Goal: Transaction & Acquisition: Purchase product/service

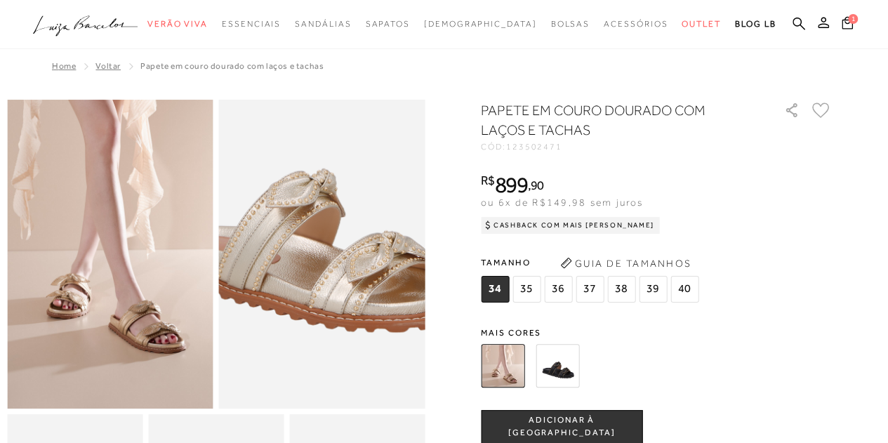
click at [337, 305] on img at bounding box center [309, 208] width 412 height 619
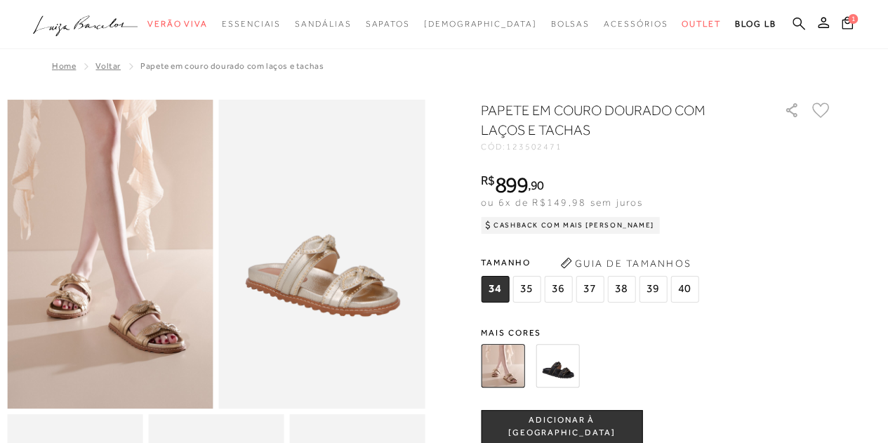
click at [794, 19] on icon at bounding box center [799, 23] width 13 height 13
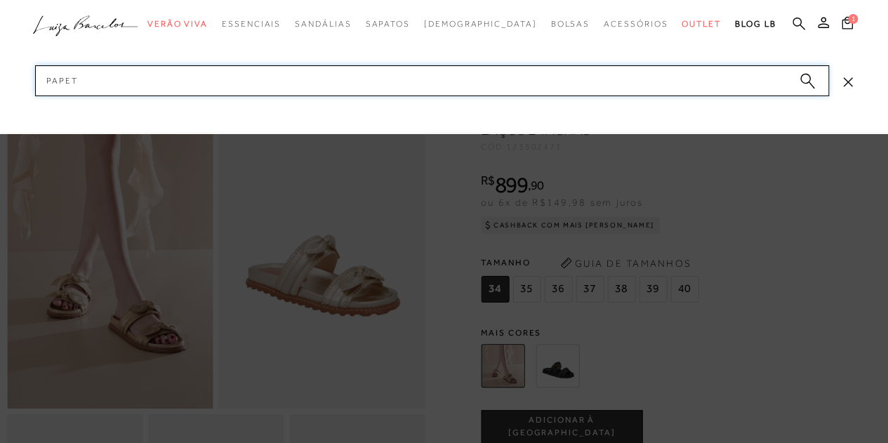
type input "papete"
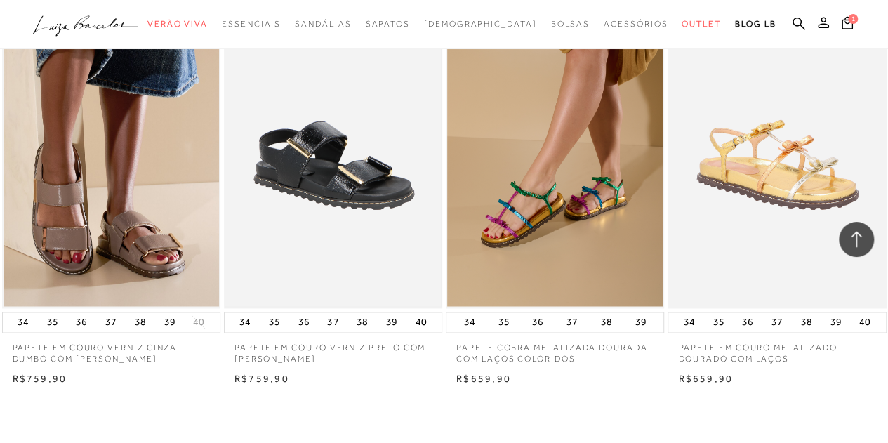
scroll to position [1194, 0]
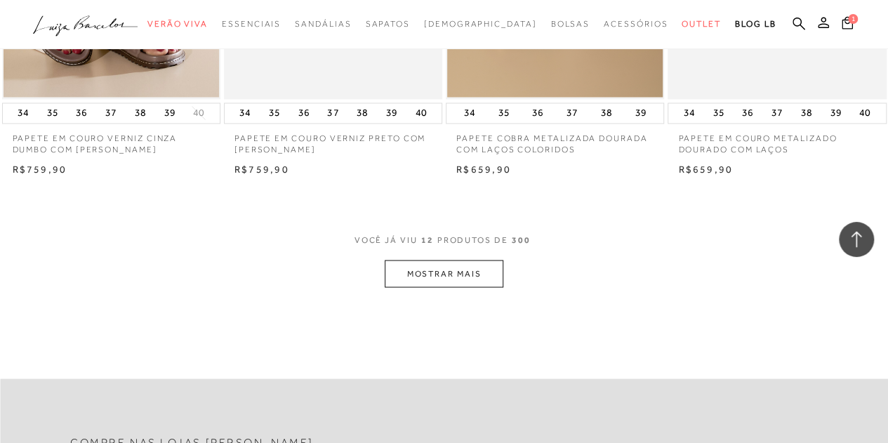
click at [460, 277] on button "MOSTRAR MAIS" at bounding box center [444, 273] width 118 height 27
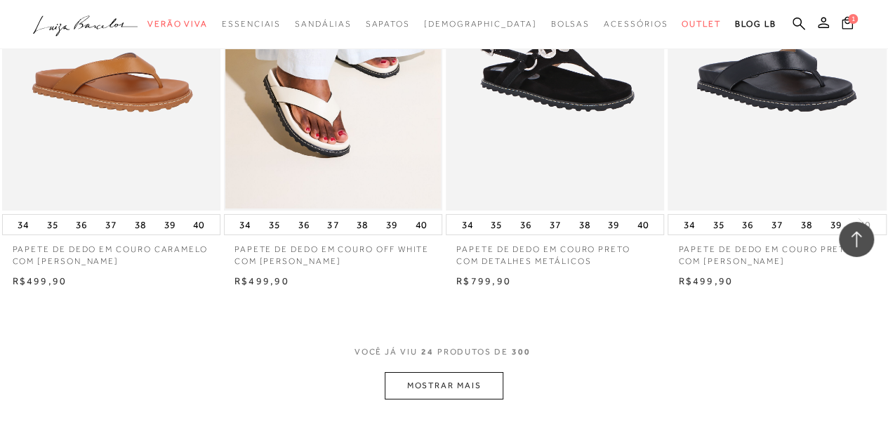
scroll to position [2458, 0]
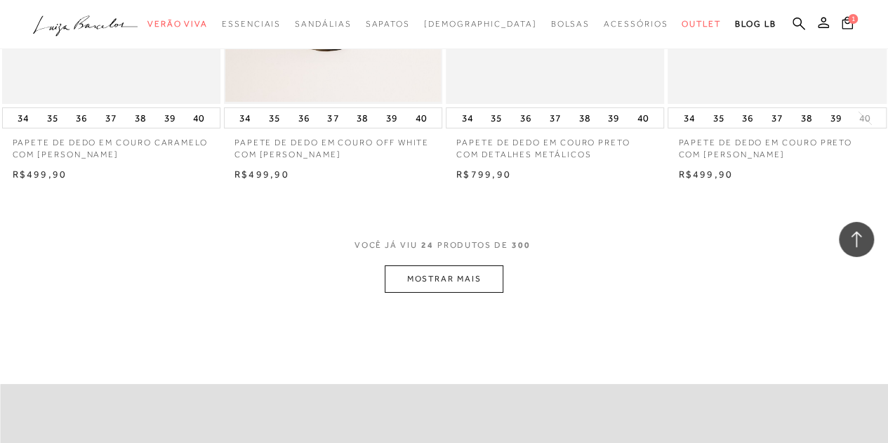
click at [485, 277] on button "MOSTRAR MAIS" at bounding box center [444, 278] width 118 height 27
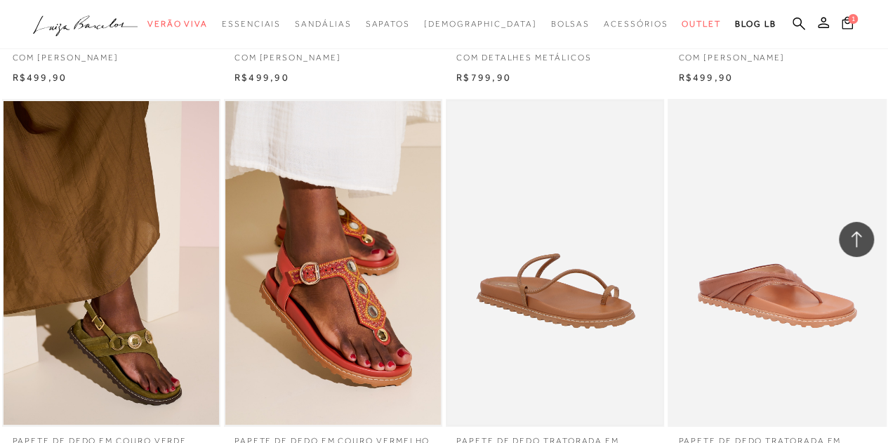
scroll to position [2669, 0]
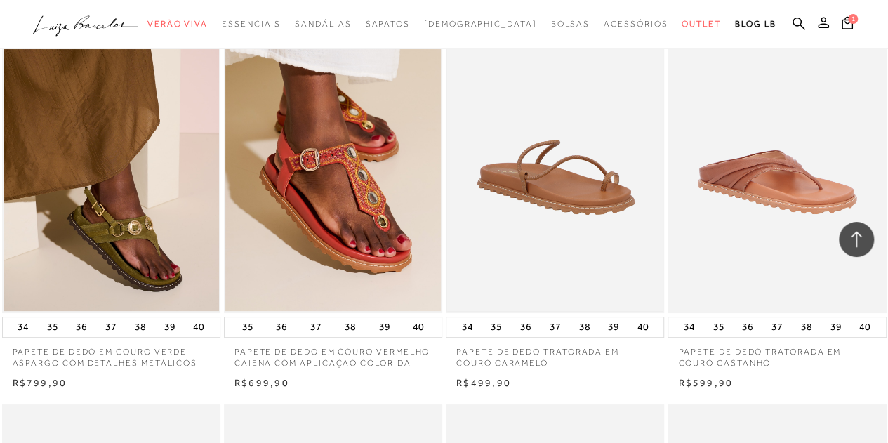
click at [586, 187] on img at bounding box center [555, 149] width 216 height 324
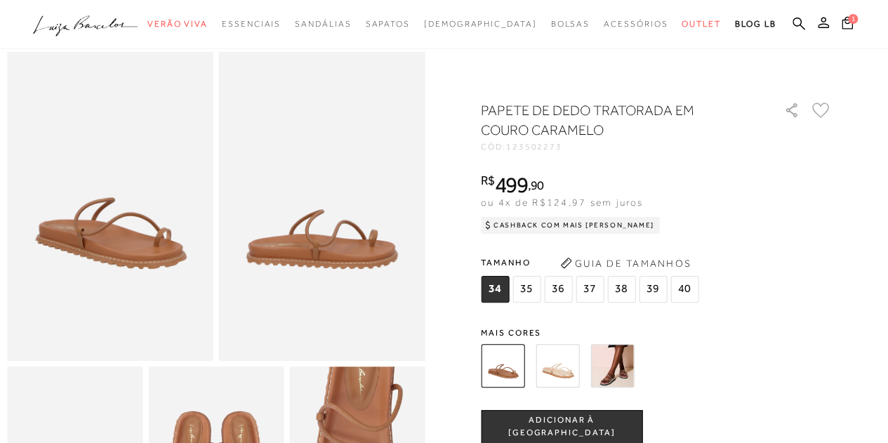
scroll to position [70, 0]
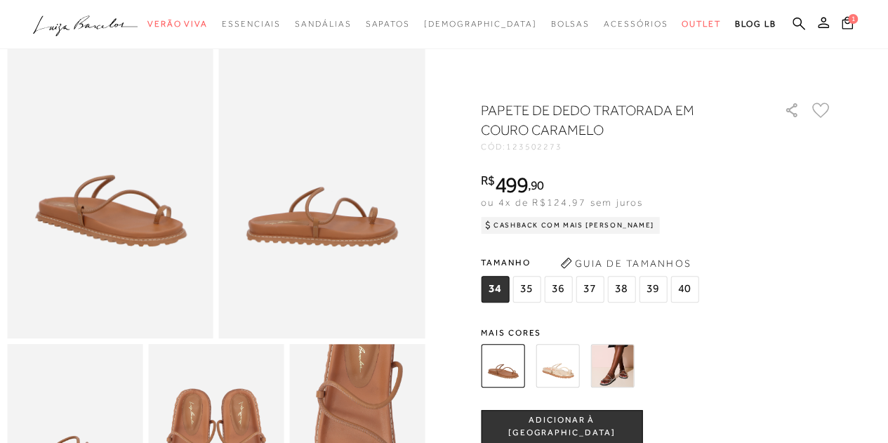
click at [610, 362] on img at bounding box center [613, 366] width 44 height 44
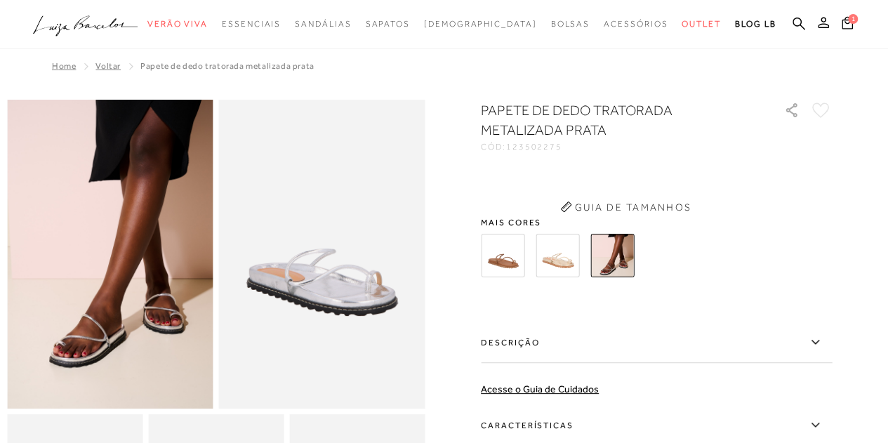
click at [616, 362] on label "Descrição" at bounding box center [656, 342] width 351 height 41
click at [0, 0] on input "Descrição" at bounding box center [0, 0] width 0 height 0
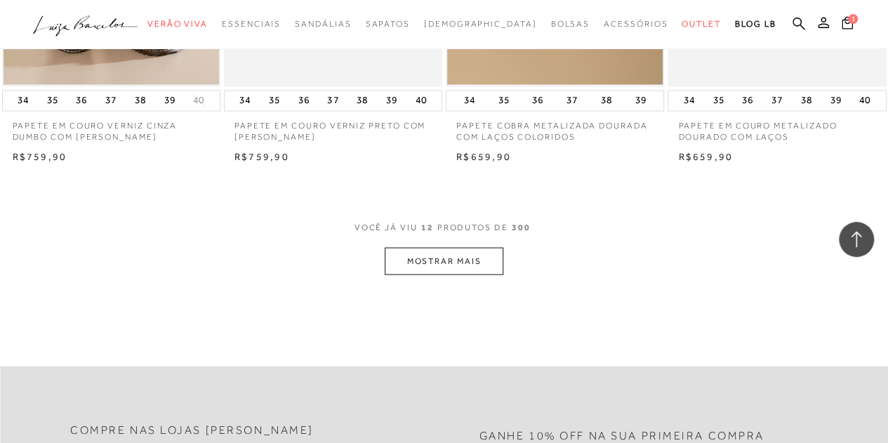
scroll to position [1334, 0]
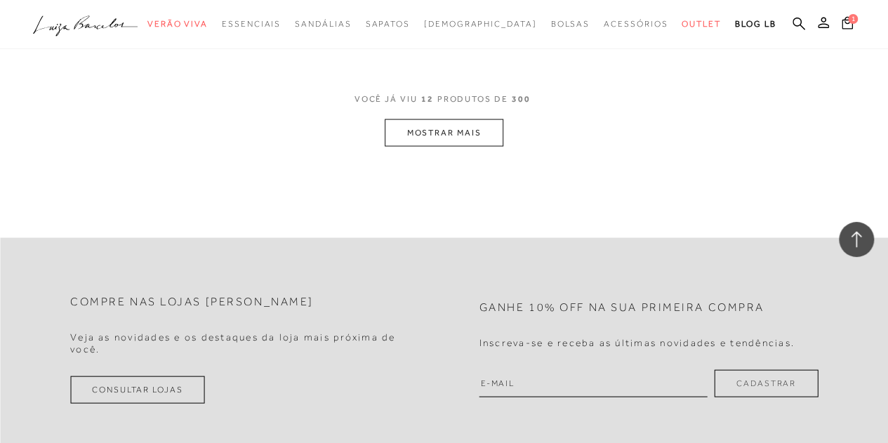
click at [452, 121] on button "MOSTRAR MAIS" at bounding box center [444, 132] width 118 height 27
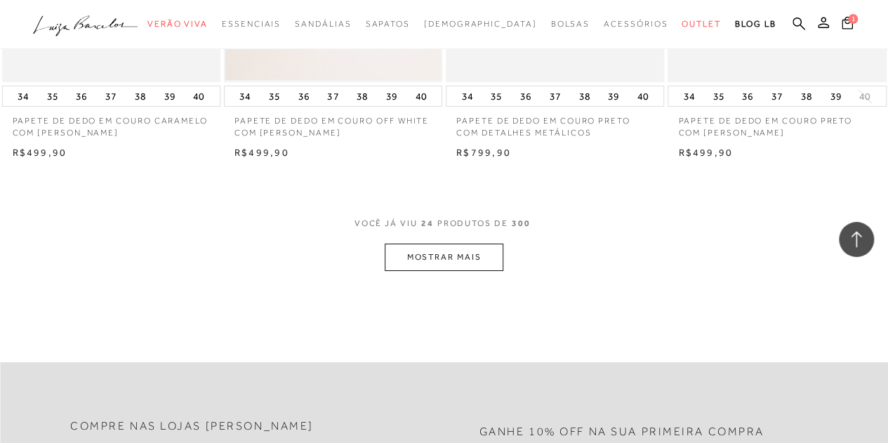
scroll to position [2598, 0]
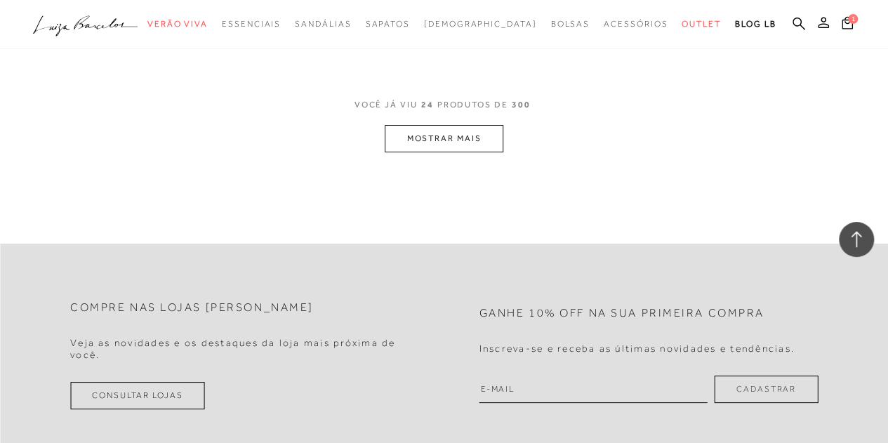
click at [455, 146] on button "MOSTRAR MAIS" at bounding box center [444, 138] width 118 height 27
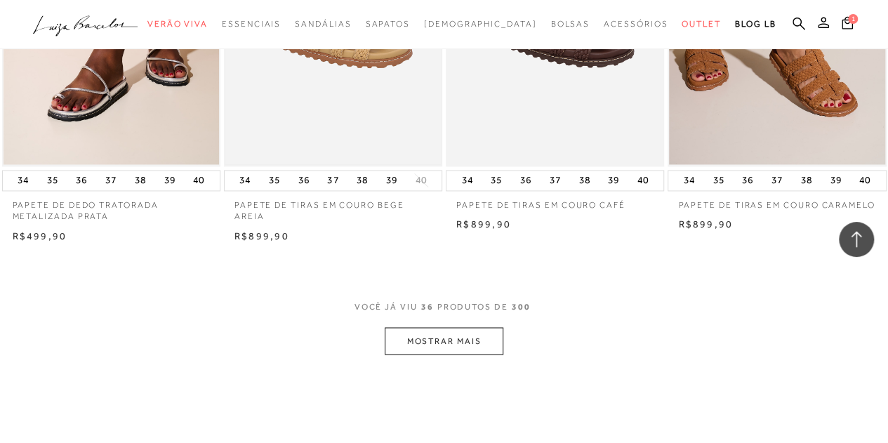
scroll to position [3792, 0]
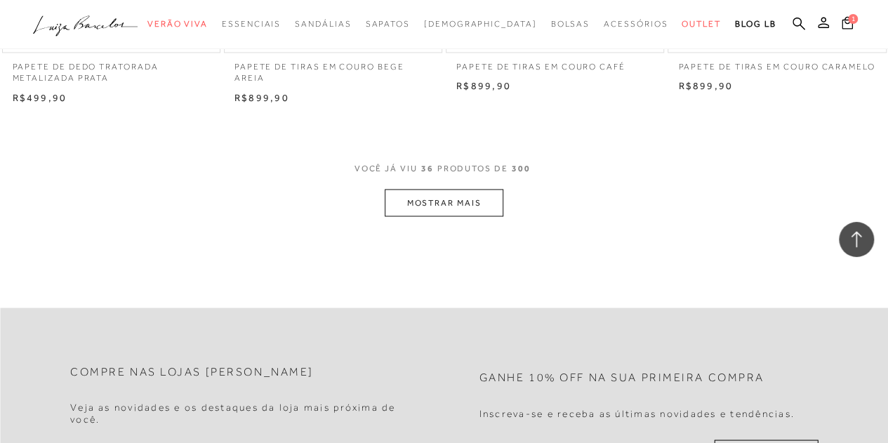
click at [444, 195] on button "MOSTRAR MAIS" at bounding box center [444, 202] width 118 height 27
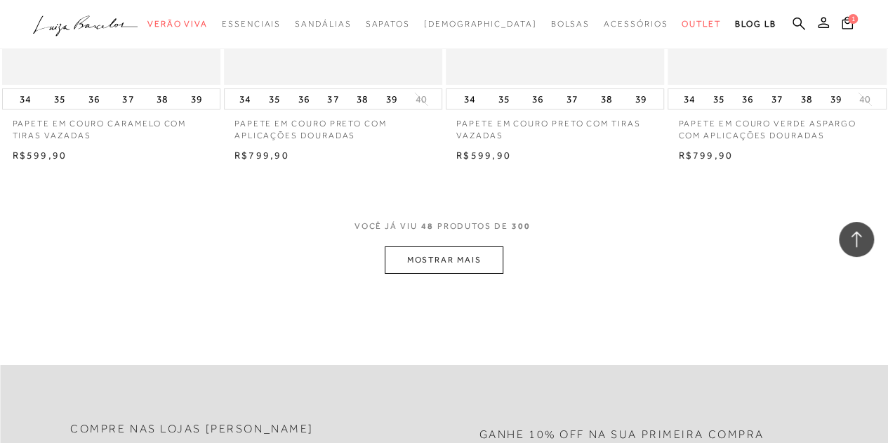
scroll to position [5126, 0]
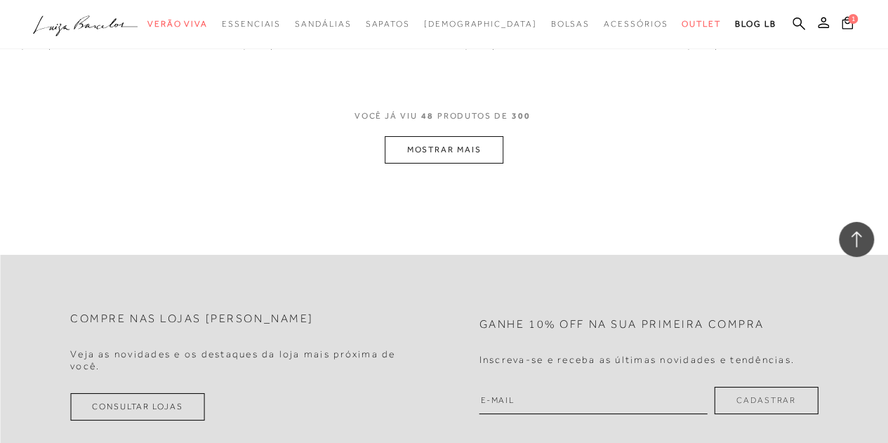
click at [454, 139] on button "MOSTRAR MAIS" at bounding box center [444, 149] width 118 height 27
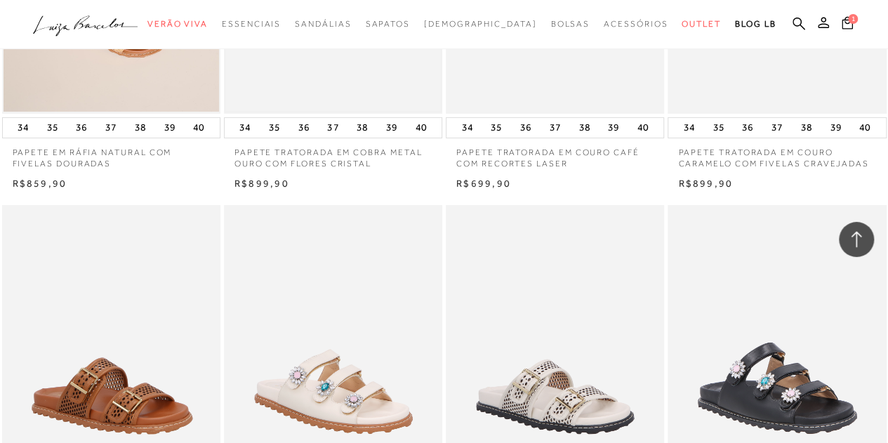
scroll to position [5548, 0]
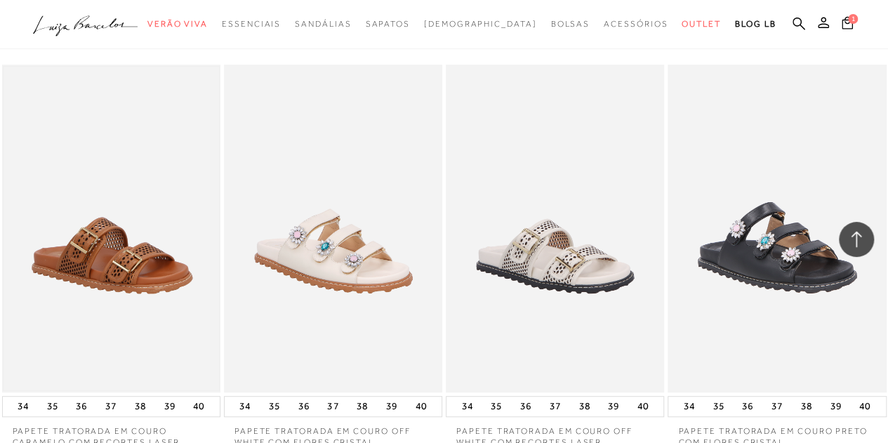
click at [110, 225] on img at bounding box center [112, 229] width 216 height 324
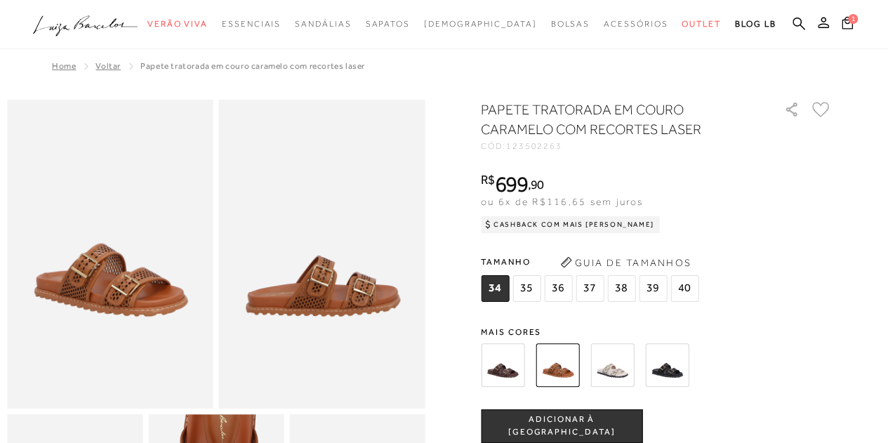
click at [501, 357] on img at bounding box center [503, 365] width 44 height 44
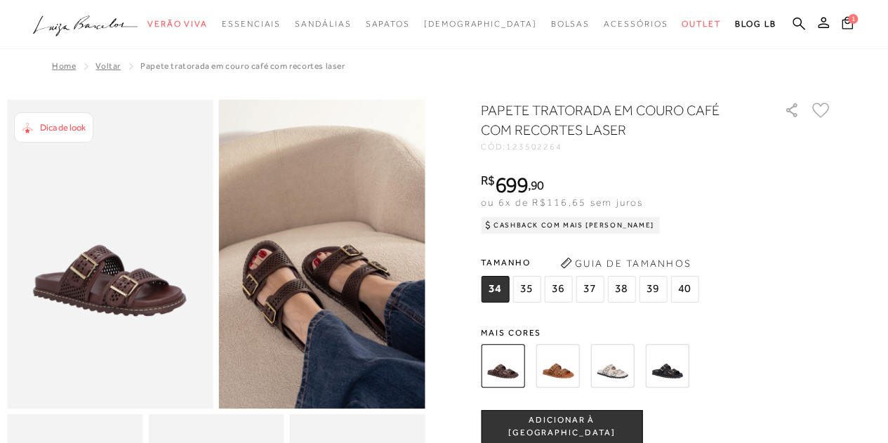
click at [551, 377] on img at bounding box center [558, 366] width 44 height 44
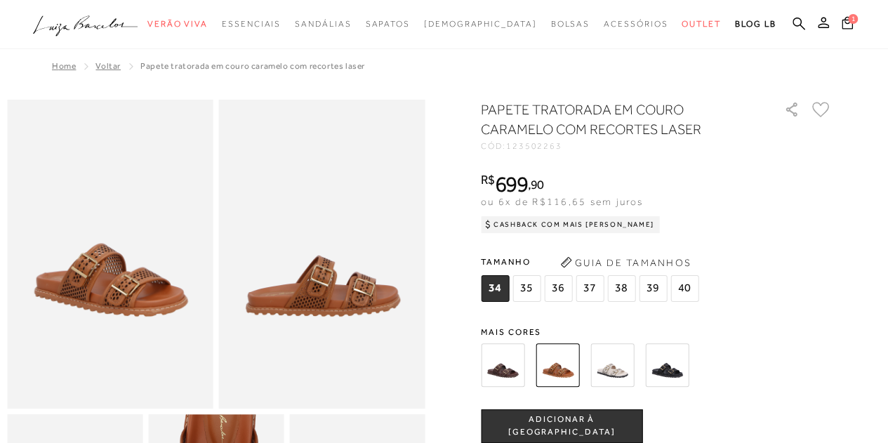
scroll to position [281, 0]
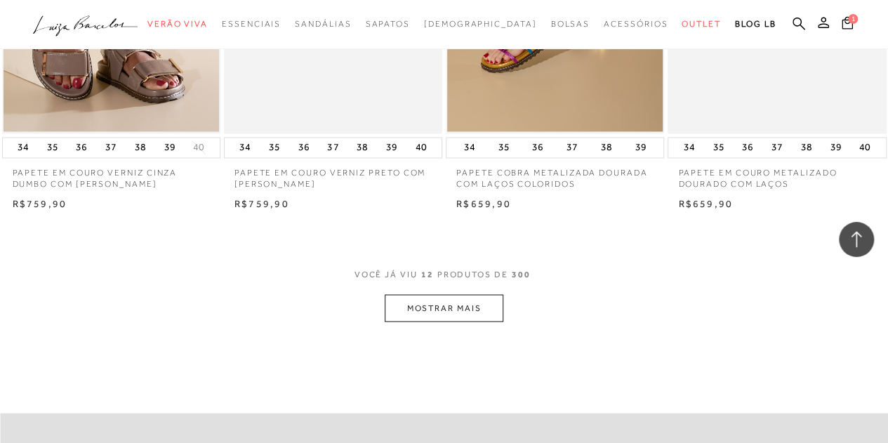
scroll to position [1264, 0]
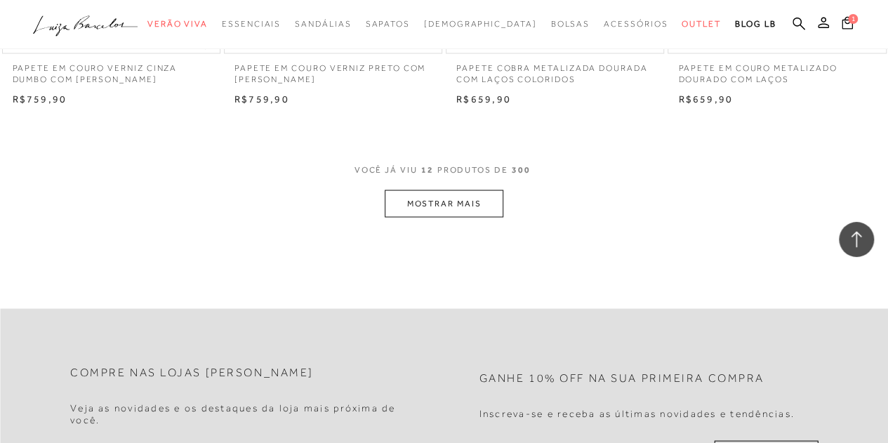
click at [416, 193] on button "MOSTRAR MAIS" at bounding box center [444, 203] width 118 height 27
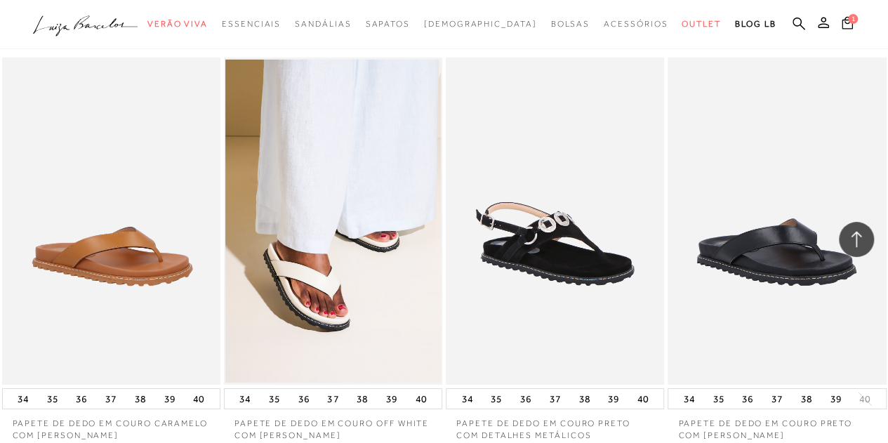
scroll to position [2458, 0]
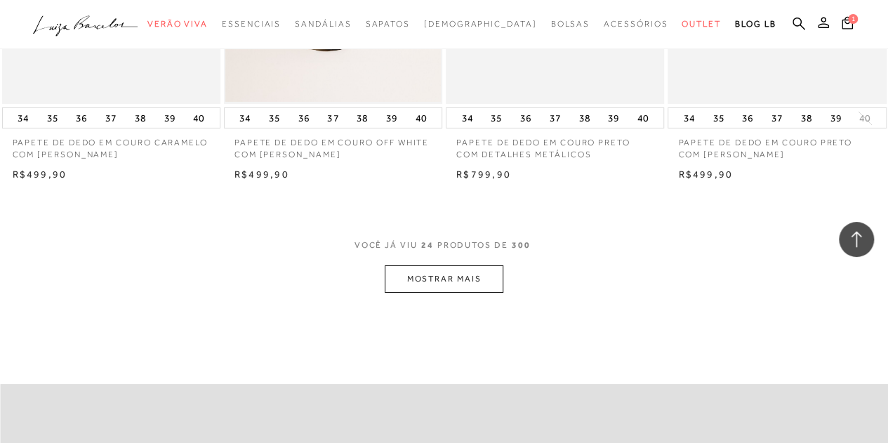
click at [409, 274] on button "MOSTRAR MAIS" at bounding box center [444, 278] width 118 height 27
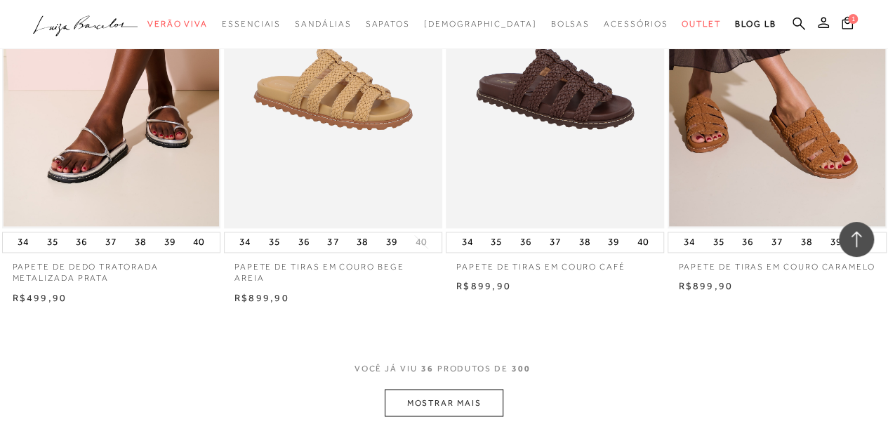
scroll to position [3792, 0]
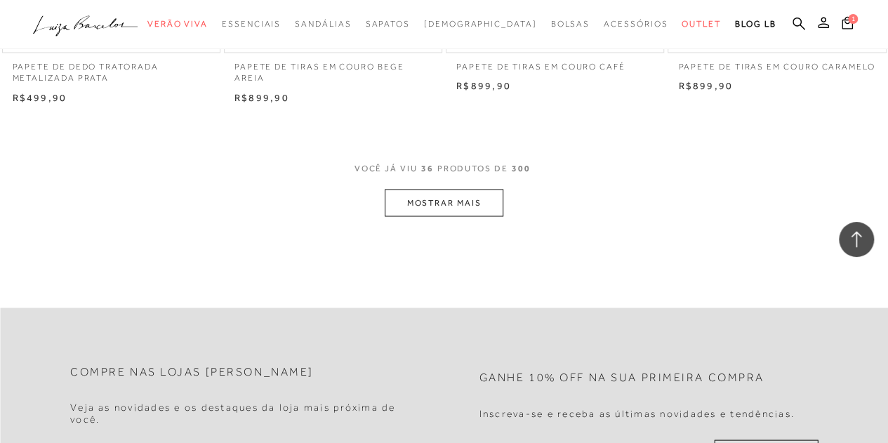
click at [419, 195] on button "MOSTRAR MAIS" at bounding box center [444, 202] width 118 height 27
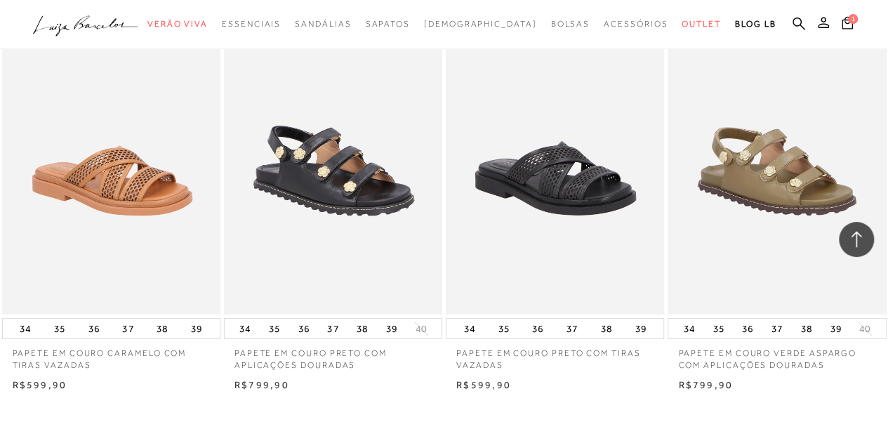
scroll to position [5126, 0]
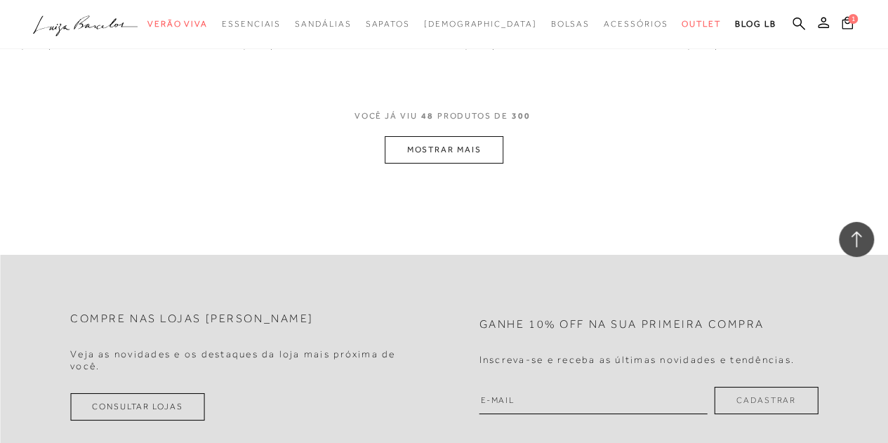
click at [428, 151] on button "MOSTRAR MAIS" at bounding box center [444, 149] width 118 height 27
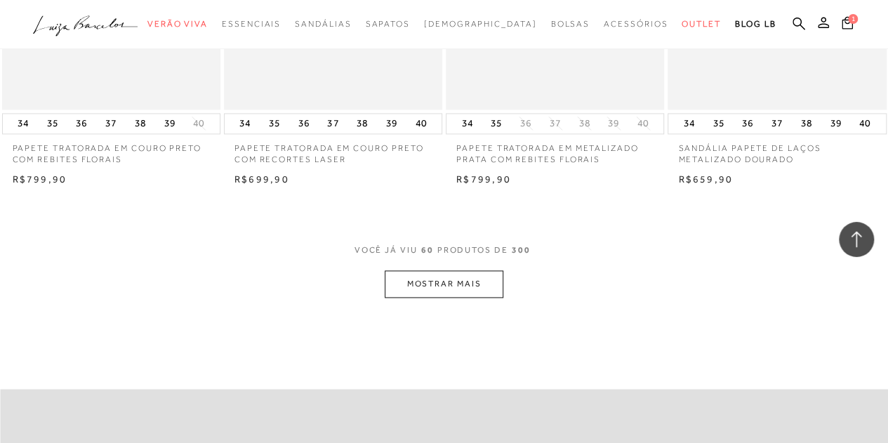
scroll to position [6320, 0]
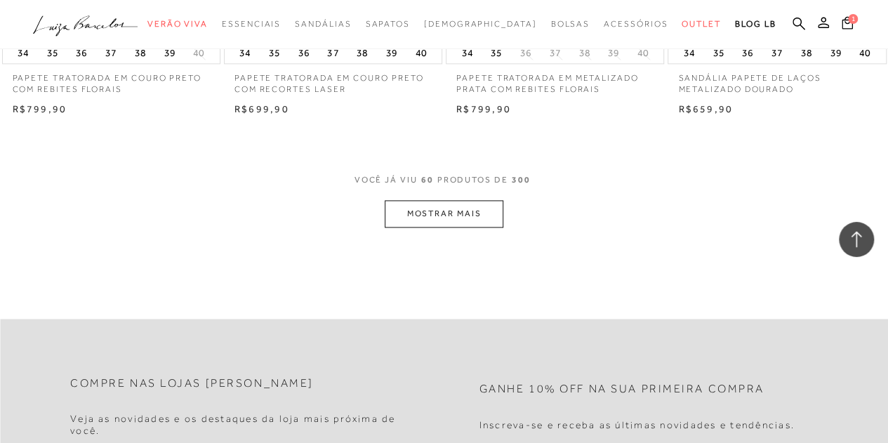
click at [412, 224] on button "MOSTRAR MAIS" at bounding box center [444, 213] width 118 height 27
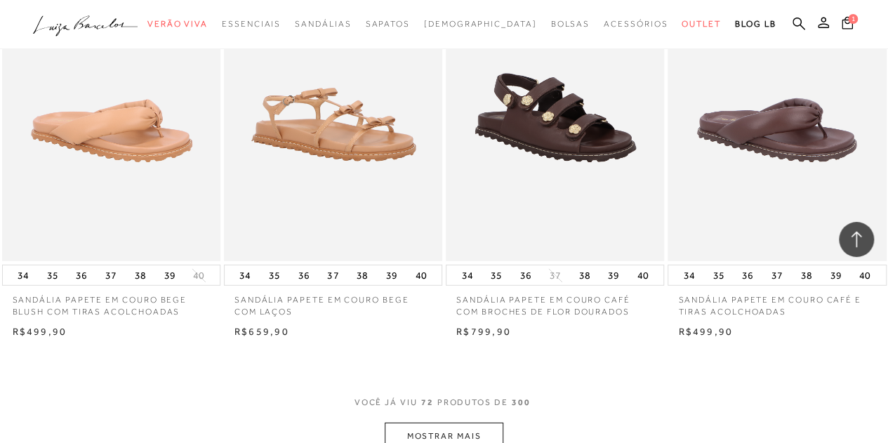
scroll to position [7514, 0]
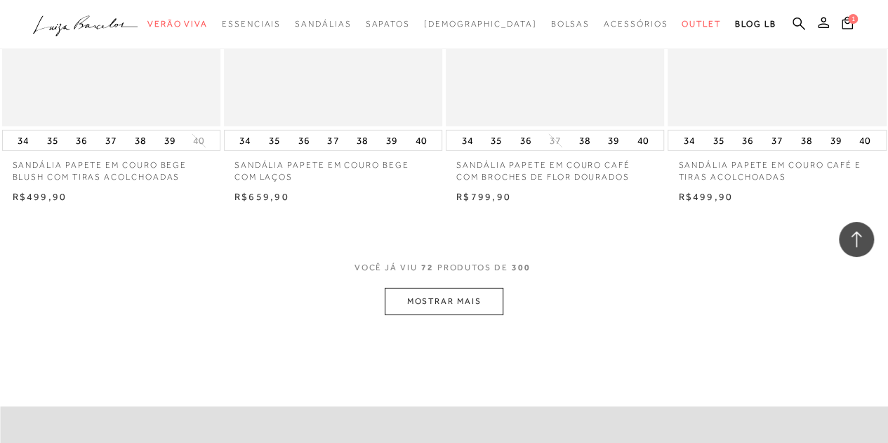
click at [440, 288] on button "MOSTRAR MAIS" at bounding box center [444, 301] width 118 height 27
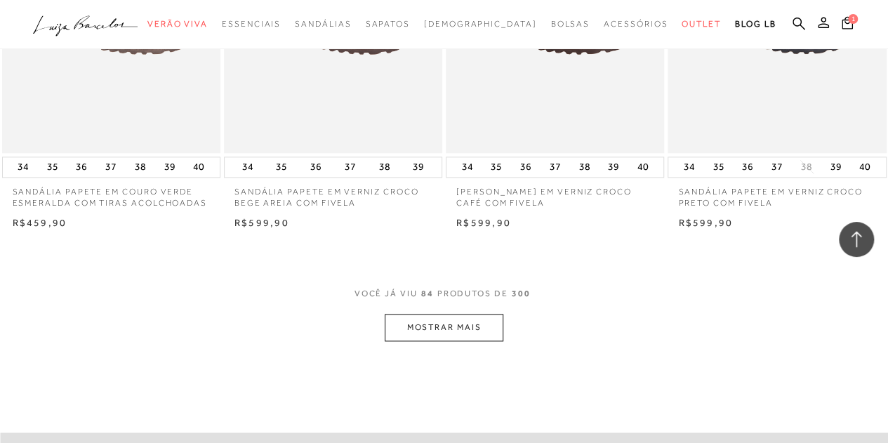
scroll to position [8848, 0]
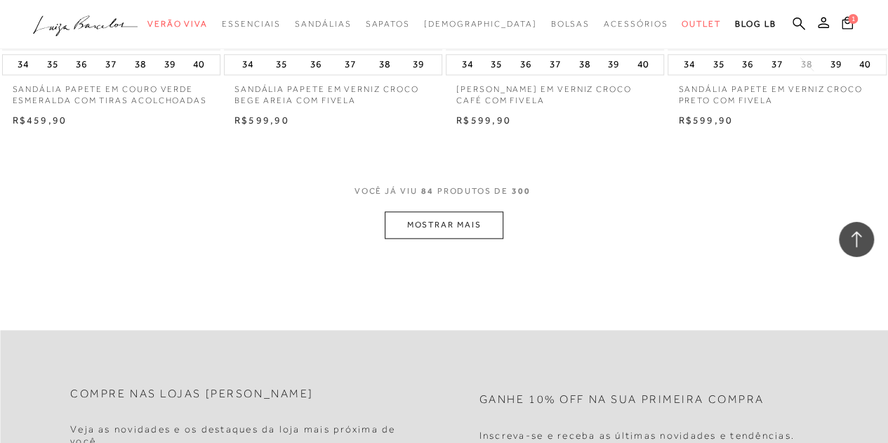
click at [416, 211] on button "MOSTRAR MAIS" at bounding box center [444, 224] width 118 height 27
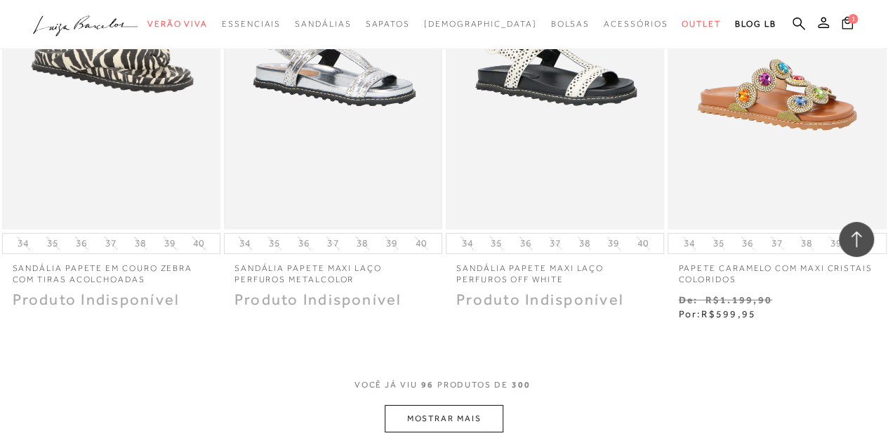
scroll to position [10112, 0]
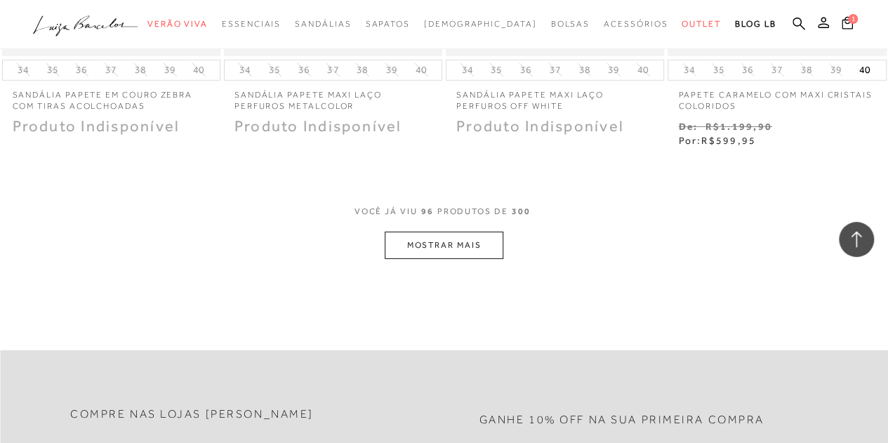
click at [413, 232] on button "MOSTRAR MAIS" at bounding box center [444, 245] width 118 height 27
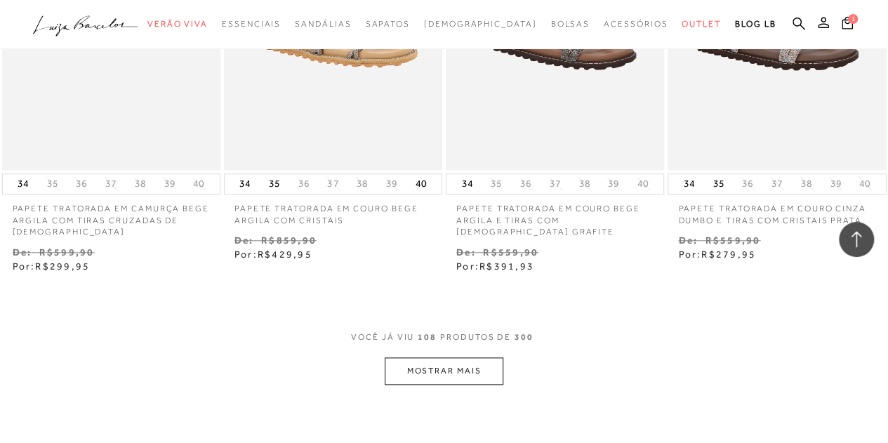
scroll to position [11517, 0]
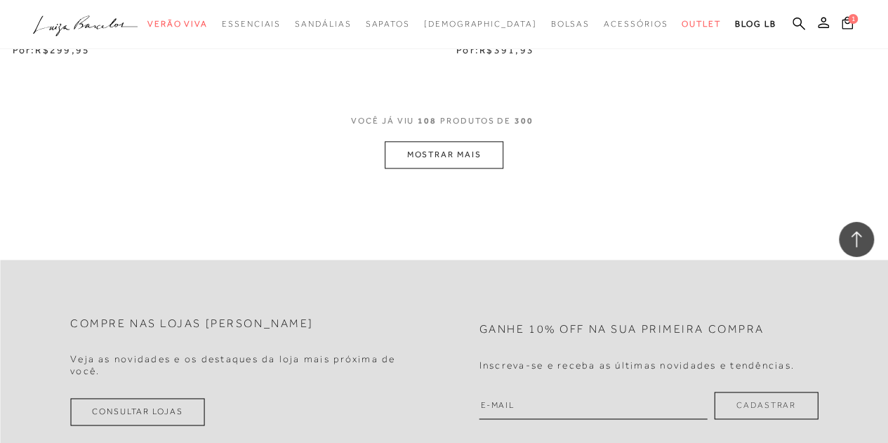
click at [431, 141] on button "MOSTRAR MAIS" at bounding box center [444, 154] width 118 height 27
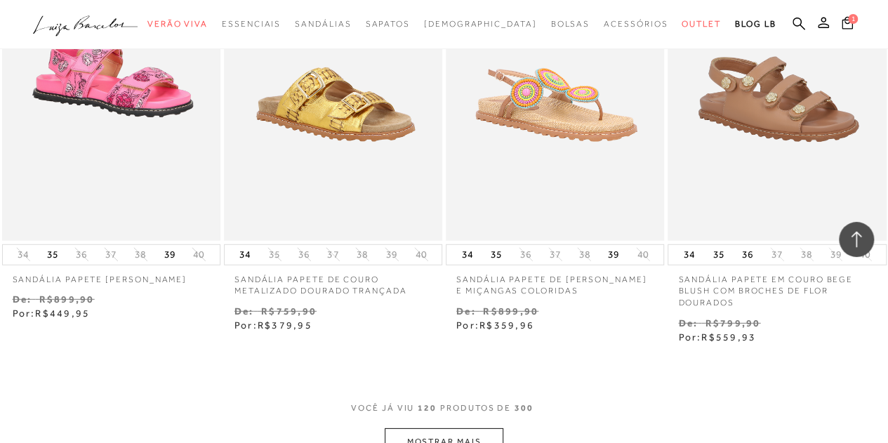
scroll to position [12711, 0]
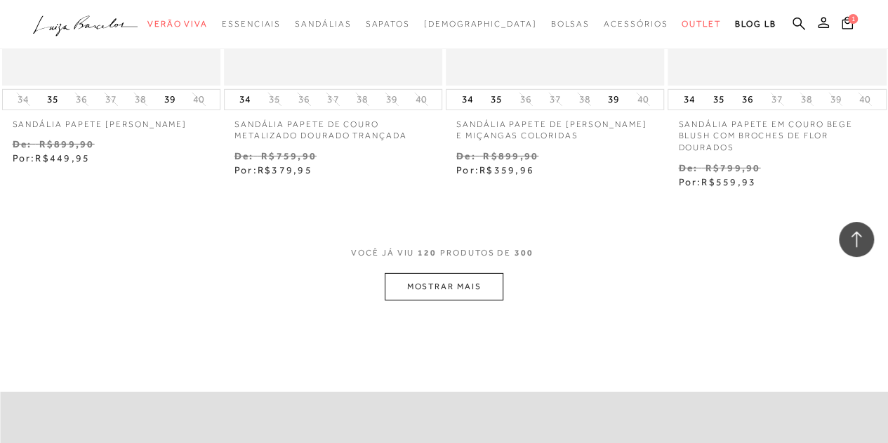
click at [412, 273] on button "MOSTRAR MAIS" at bounding box center [444, 286] width 118 height 27
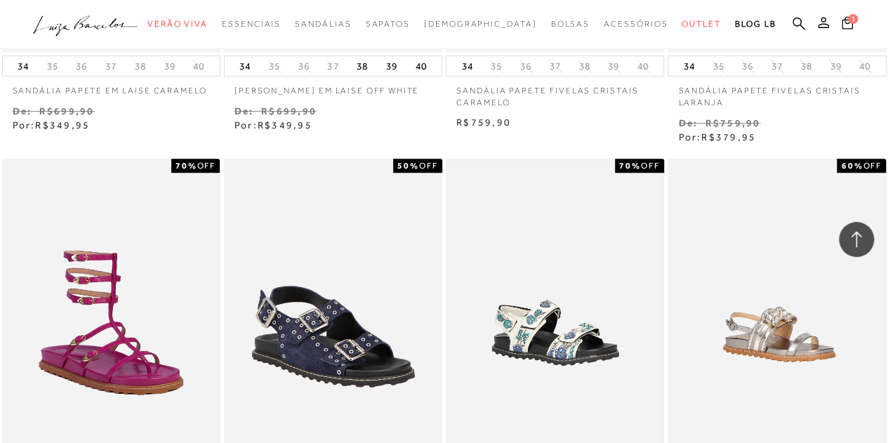
scroll to position [13904, 0]
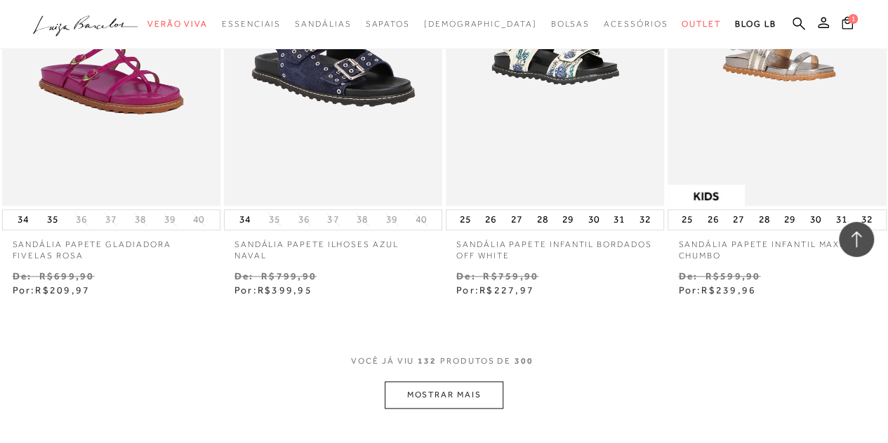
click at [434, 381] on button "MOSTRAR MAIS" at bounding box center [444, 394] width 118 height 27
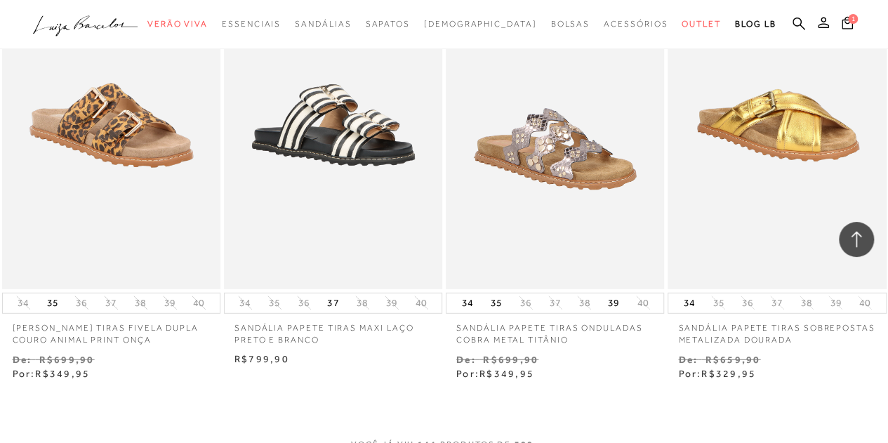
scroll to position [15309, 0]
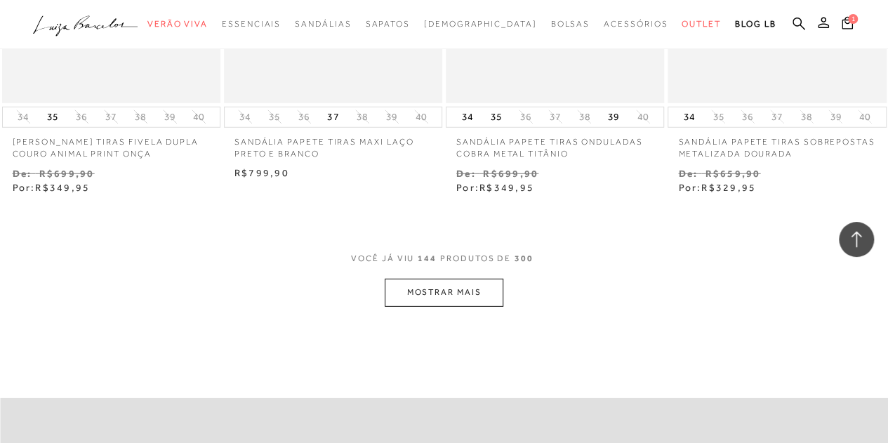
click at [422, 279] on button "MOSTRAR MAIS" at bounding box center [444, 292] width 118 height 27
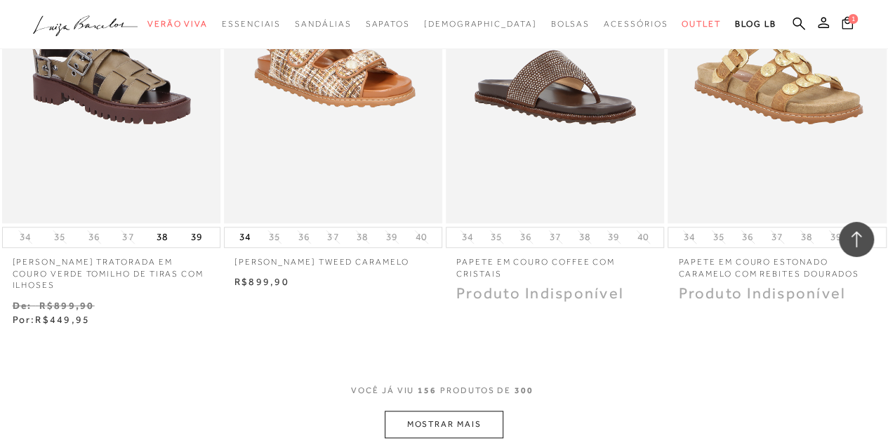
scroll to position [16713, 0]
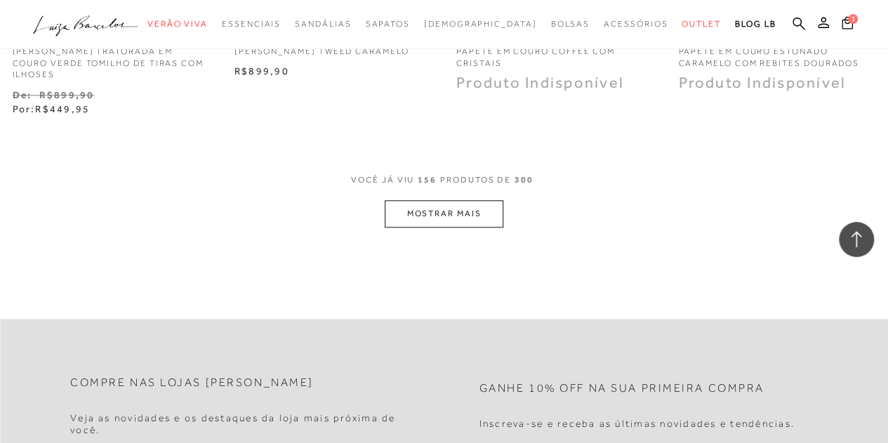
click at [441, 200] on button "MOSTRAR MAIS" at bounding box center [444, 213] width 118 height 27
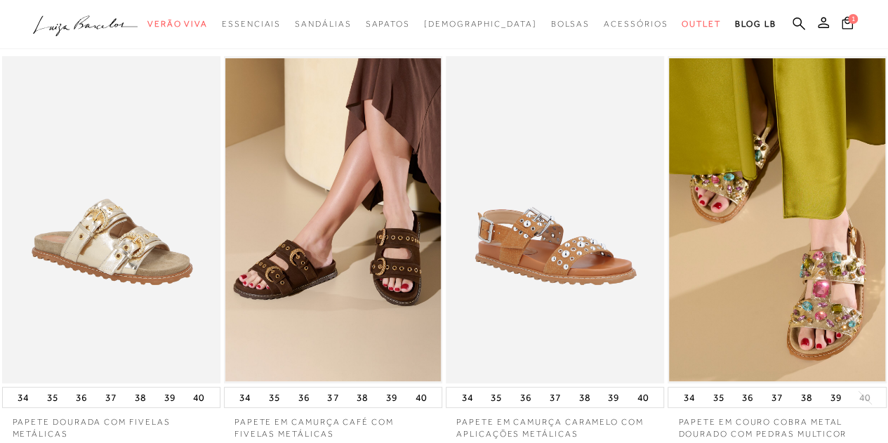
scroll to position [0, 0]
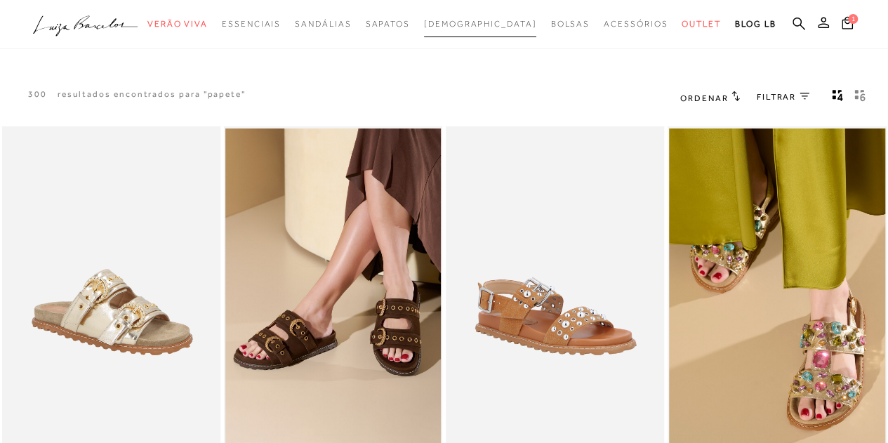
click at [461, 25] on span "[DEMOGRAPHIC_DATA]" at bounding box center [480, 24] width 113 height 10
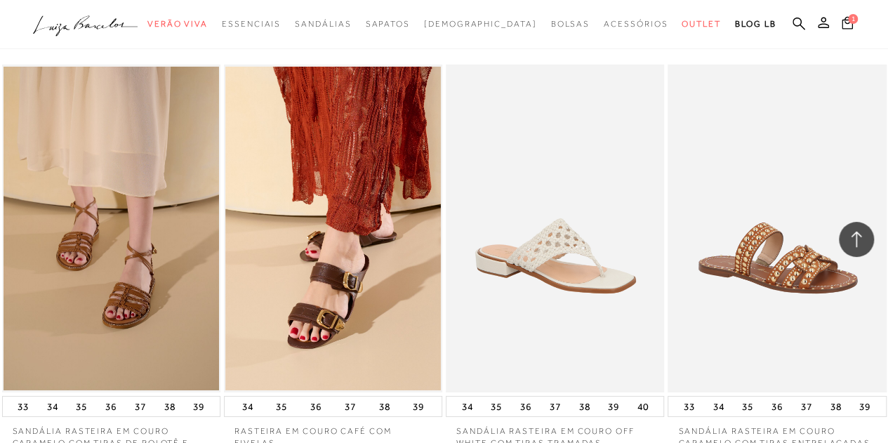
scroll to position [2598, 0]
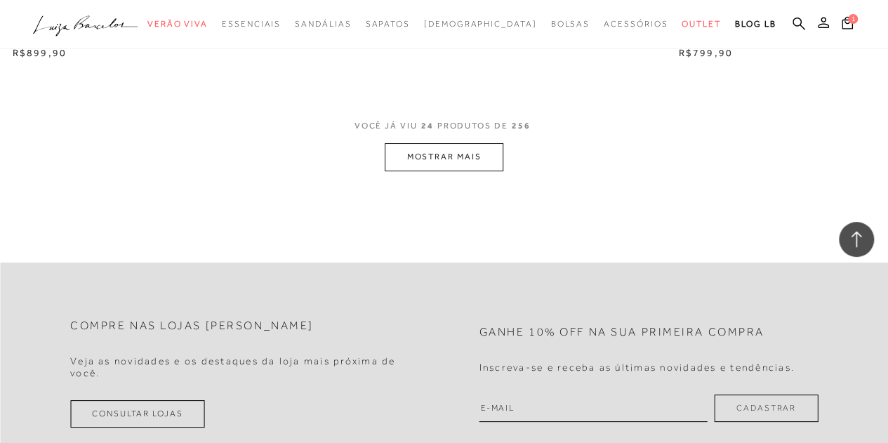
click at [420, 150] on button "MOSTRAR MAIS" at bounding box center [444, 156] width 118 height 27
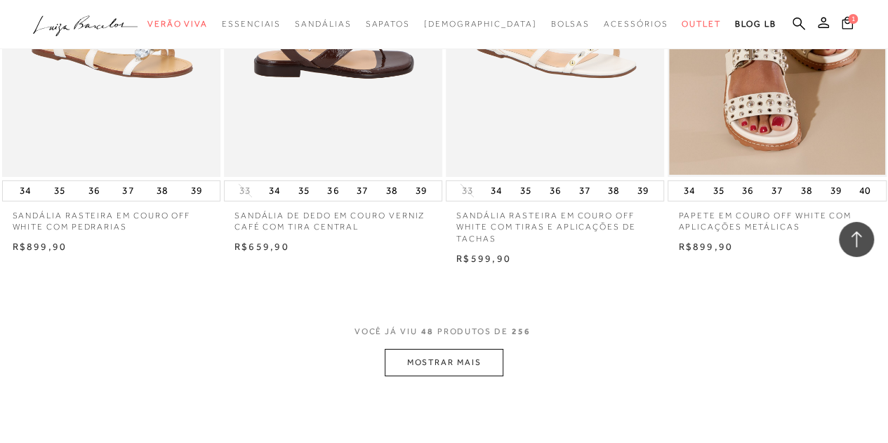
scroll to position [5126, 0]
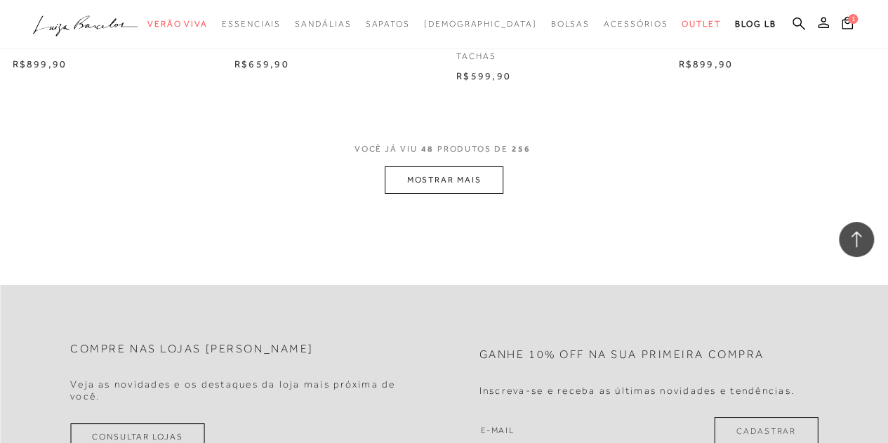
click at [440, 176] on button "MOSTRAR MAIS" at bounding box center [444, 179] width 118 height 27
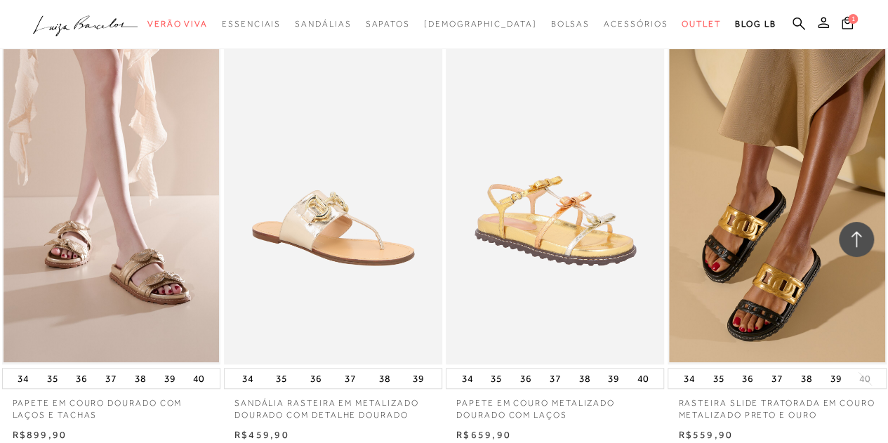
scroll to position [6039, 0]
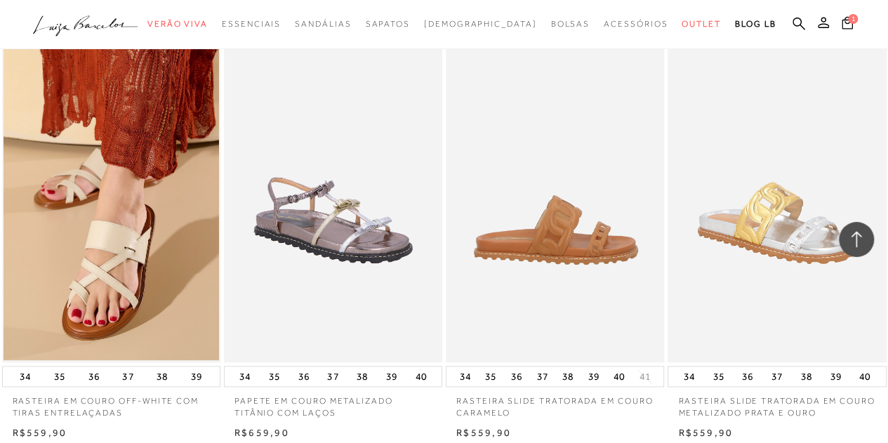
click at [507, 225] on img at bounding box center [555, 199] width 217 height 328
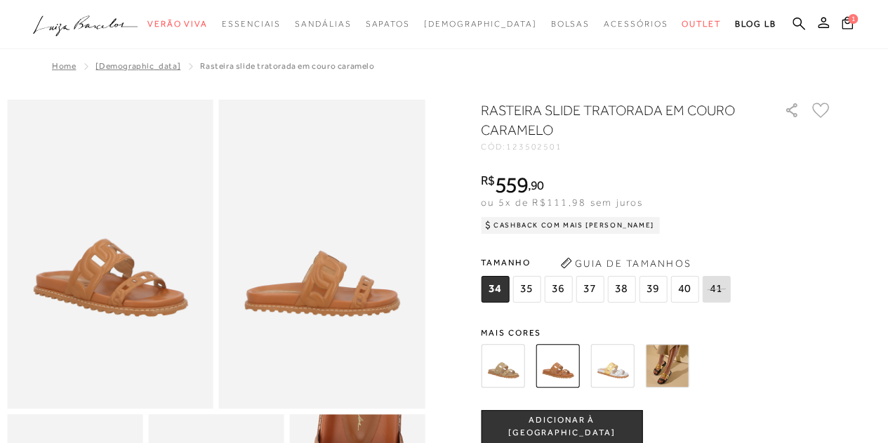
click at [618, 363] on img at bounding box center [613, 366] width 44 height 44
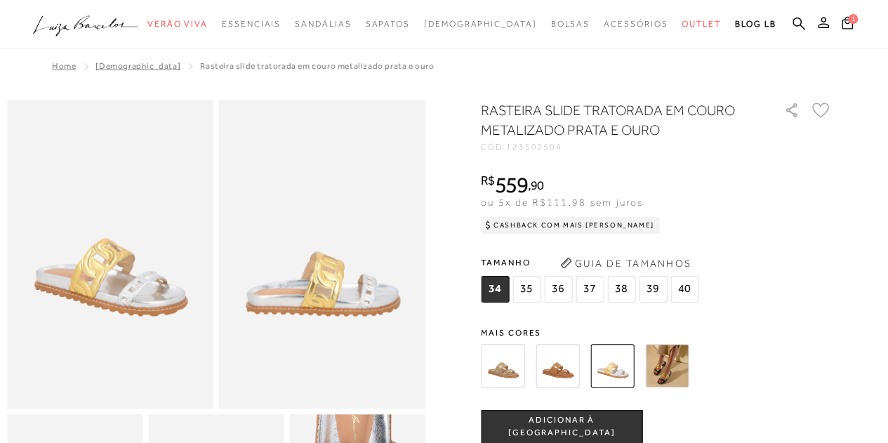
click at [596, 293] on span "37" at bounding box center [590, 289] width 28 height 27
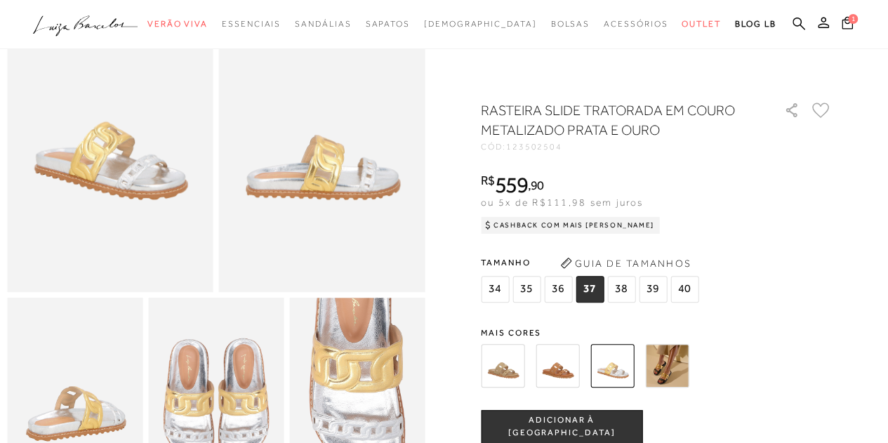
scroll to position [211, 0]
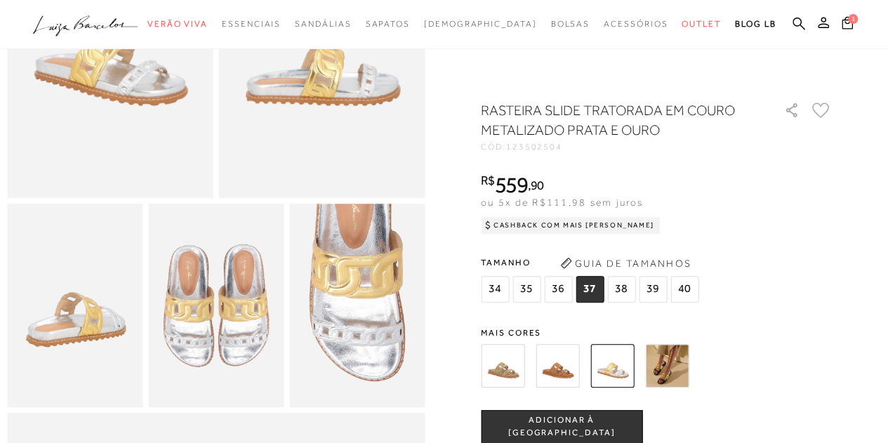
click at [550, 364] on img at bounding box center [558, 366] width 44 height 44
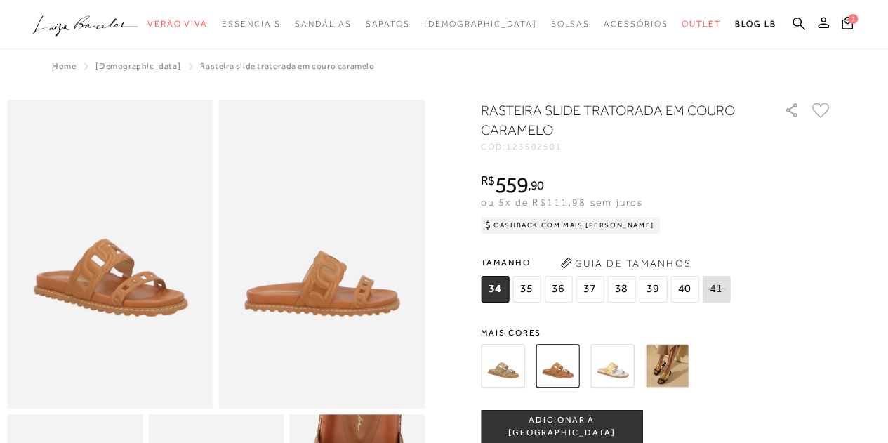
click at [515, 353] on img at bounding box center [503, 366] width 44 height 44
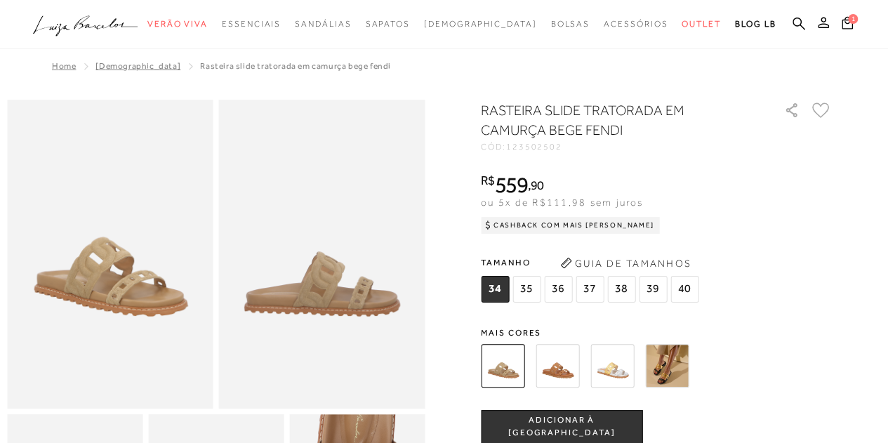
click at [547, 368] on img at bounding box center [558, 366] width 44 height 44
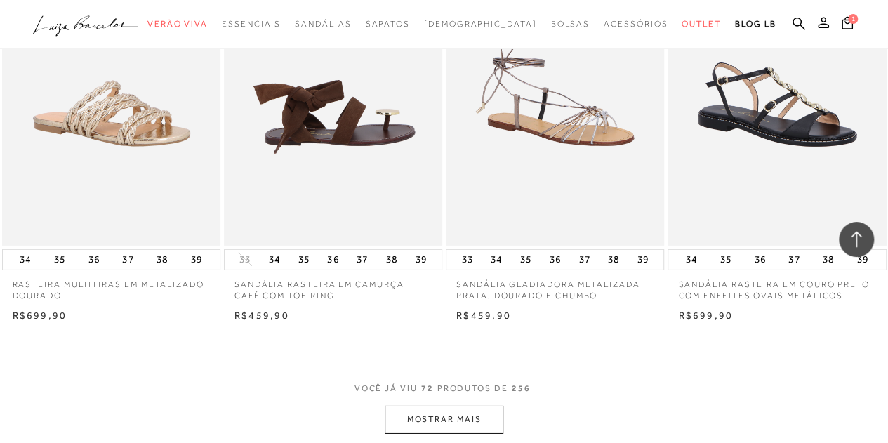
scroll to position [7514, 0]
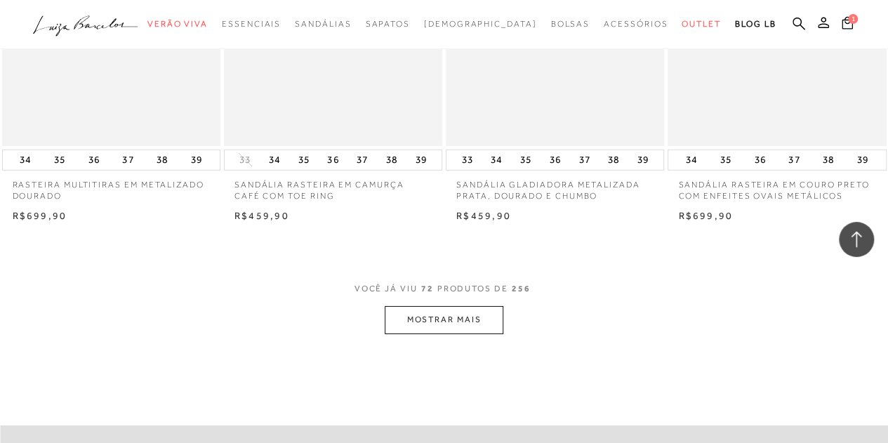
click at [466, 313] on button "MOSTRAR MAIS" at bounding box center [444, 319] width 118 height 27
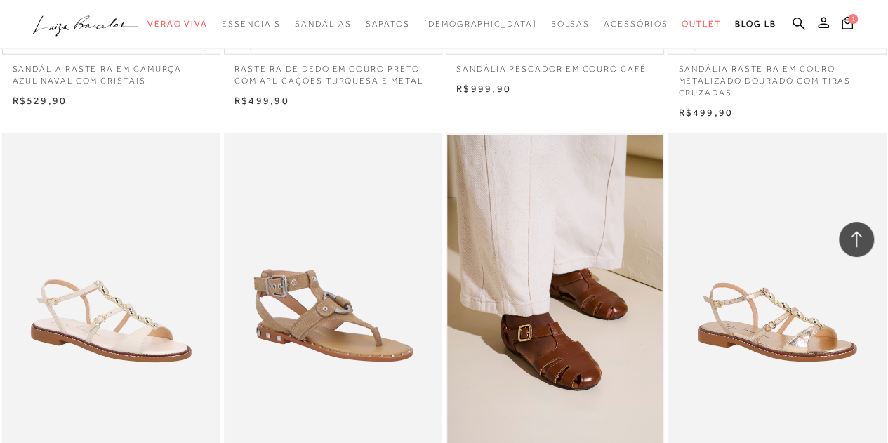
scroll to position [10183, 0]
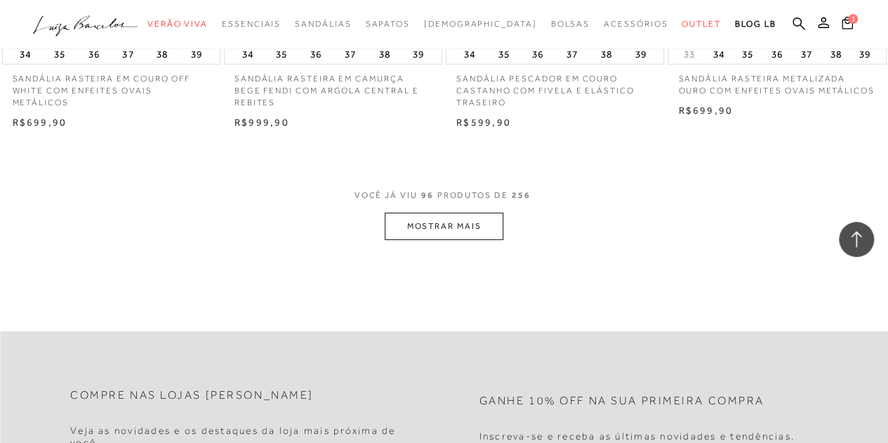
click at [412, 214] on button "MOSTRAR MAIS" at bounding box center [444, 226] width 118 height 27
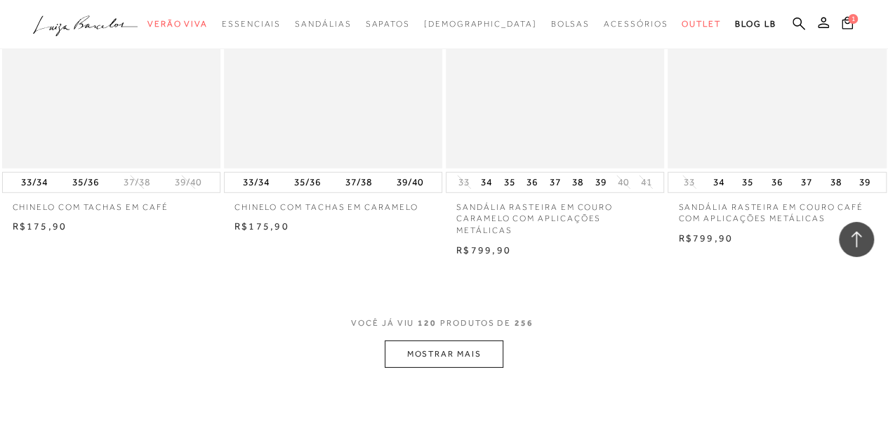
scroll to position [12711, 0]
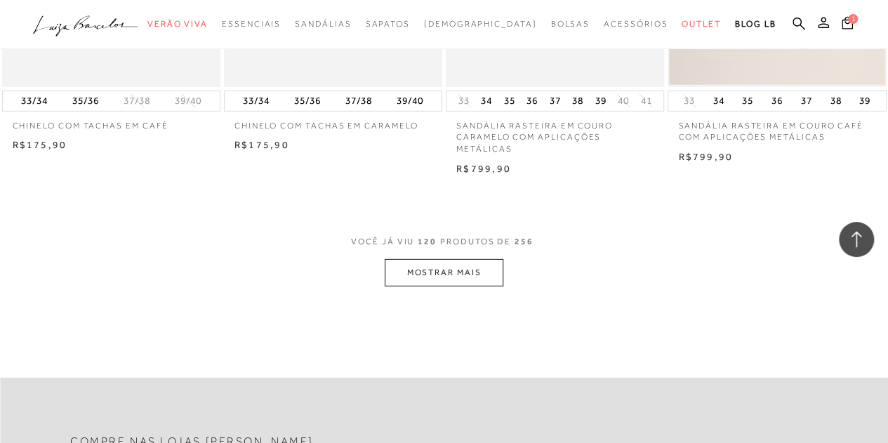
click at [386, 264] on button "MOSTRAR MAIS" at bounding box center [444, 272] width 118 height 27
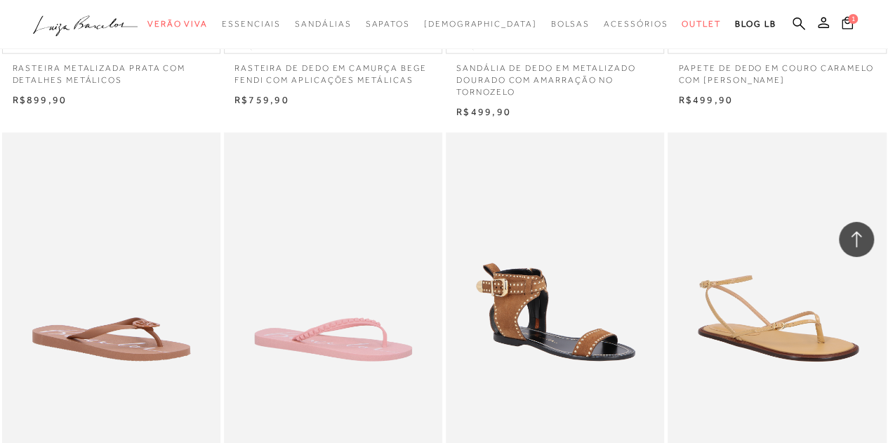
scroll to position [15309, 0]
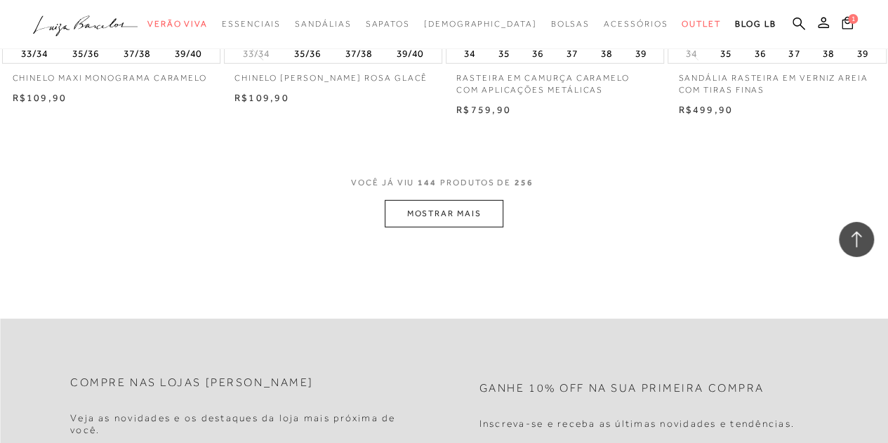
click at [449, 211] on button "MOSTRAR MAIS" at bounding box center [444, 213] width 118 height 27
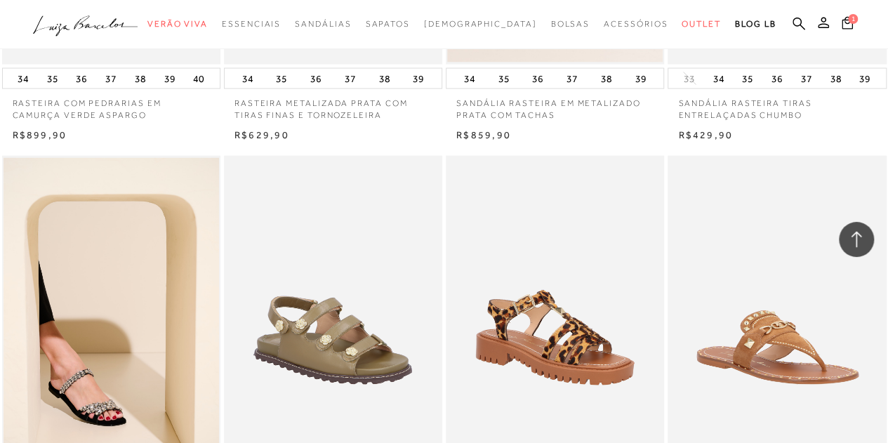
scroll to position [17907, 0]
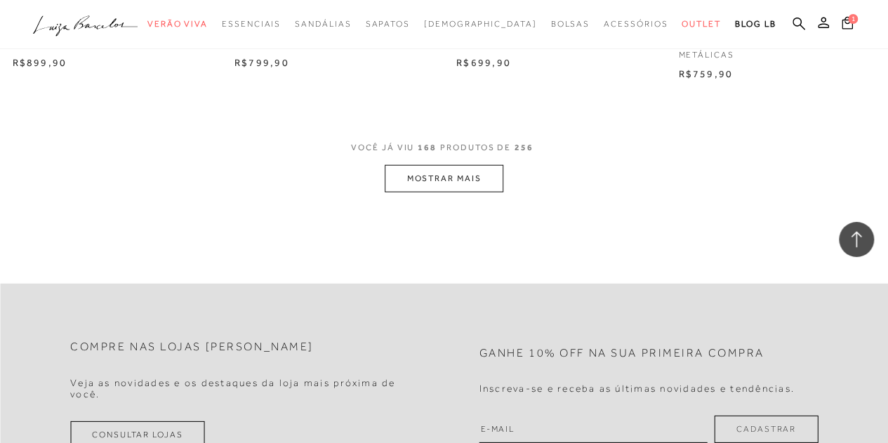
click at [393, 166] on button "MOSTRAR MAIS" at bounding box center [444, 178] width 118 height 27
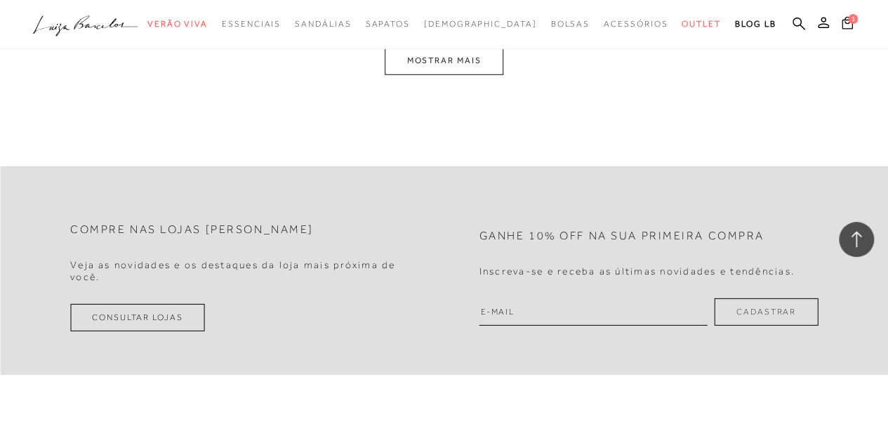
scroll to position [20365, 0]
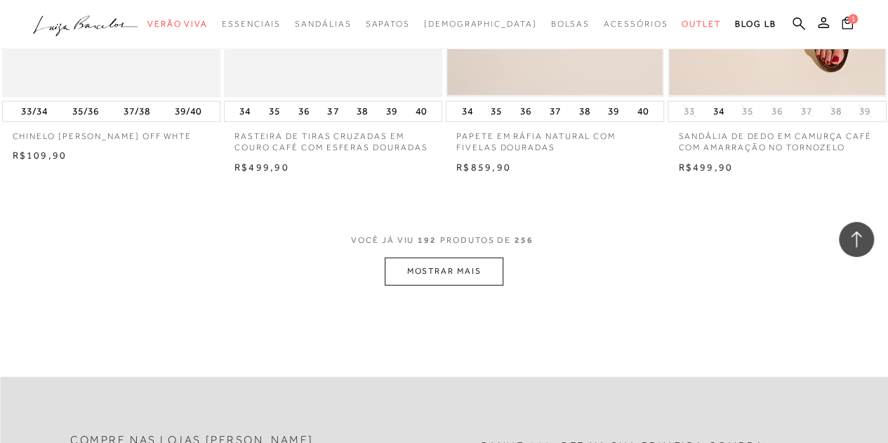
click at [452, 258] on button "MOSTRAR MAIS" at bounding box center [444, 271] width 118 height 27
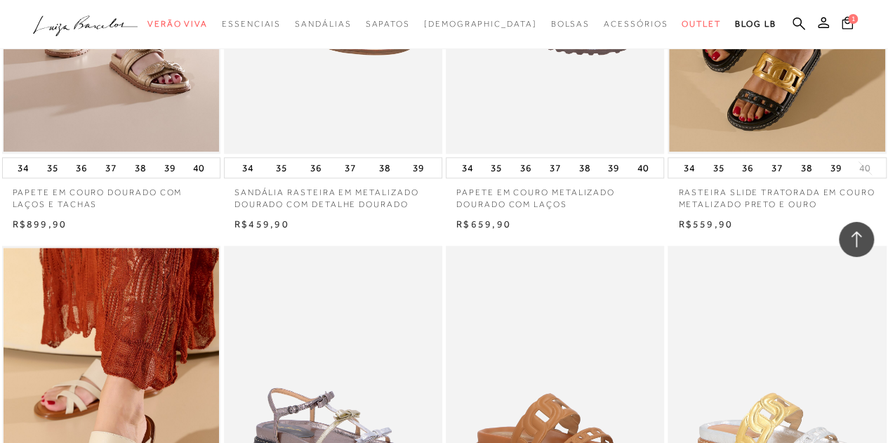
scroll to position [6110, 0]
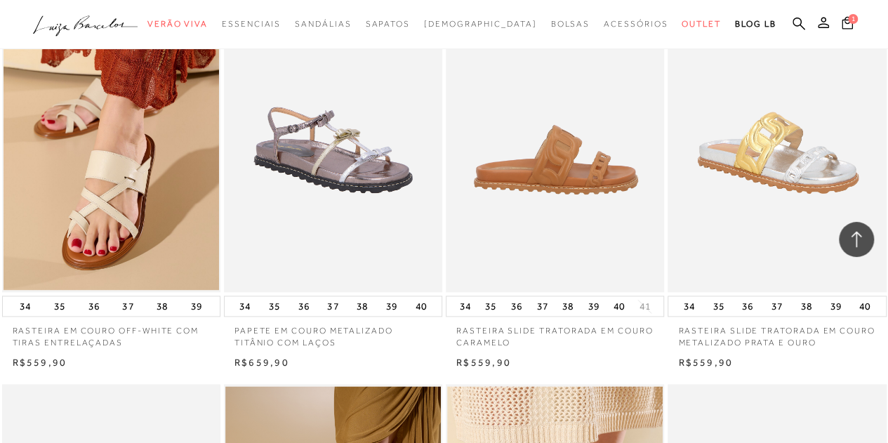
click at [524, 164] on img at bounding box center [555, 129] width 217 height 328
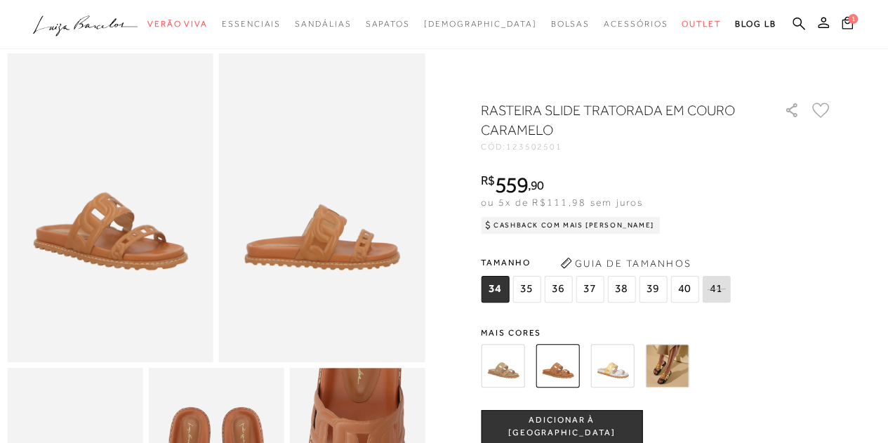
scroll to position [70, 0]
